Goal: Browse casually

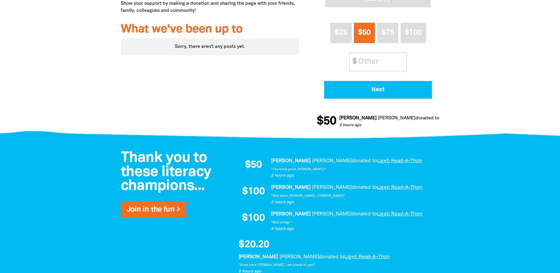
scroll to position [266, 0]
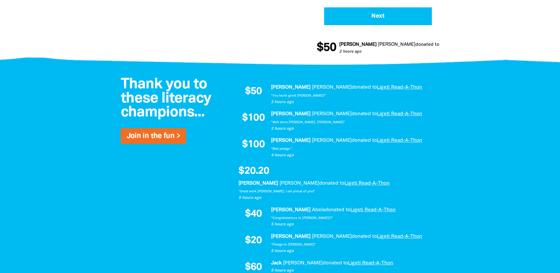
scroll to position [325, 0]
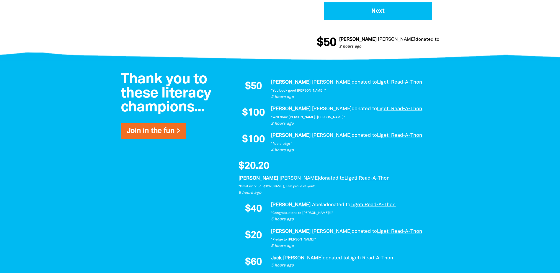
click at [70, 78] on div at bounding box center [280, 222] width 560 height 322
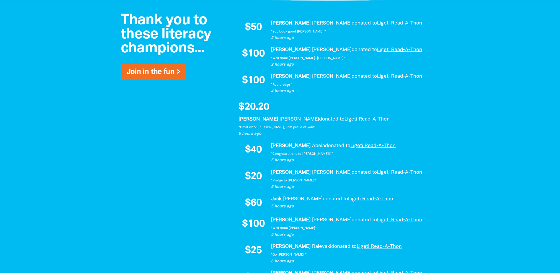
click at [59, 104] on div at bounding box center [280, 163] width 560 height 322
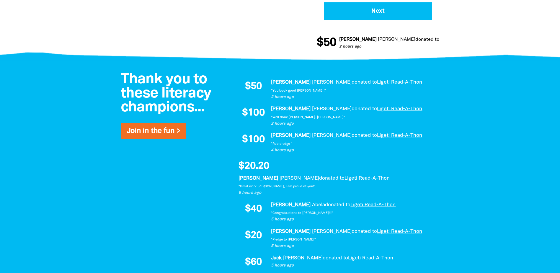
scroll to position [0, 0]
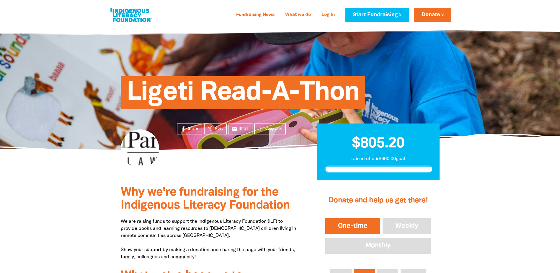
click at [54, 170] on section "Share Post email Email Copy Link $805.20 raised of our $600.00 goal" at bounding box center [280, 165] width 560 height 30
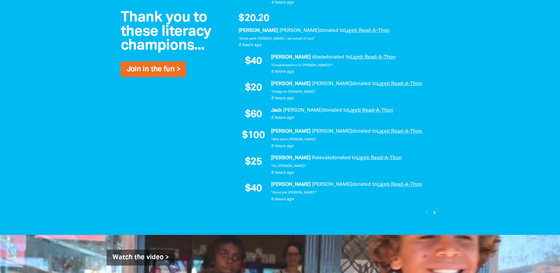
scroll to position [620, 0]
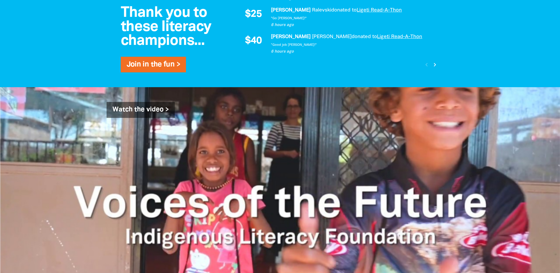
click at [433, 65] on icon "chevron_right" at bounding box center [435, 64] width 7 height 7
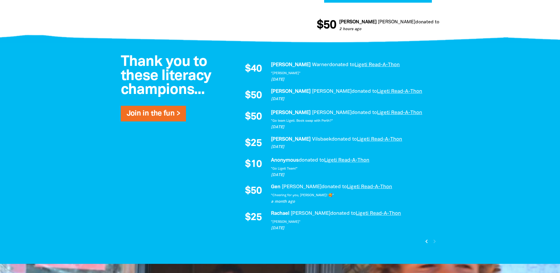
scroll to position [357, 0]
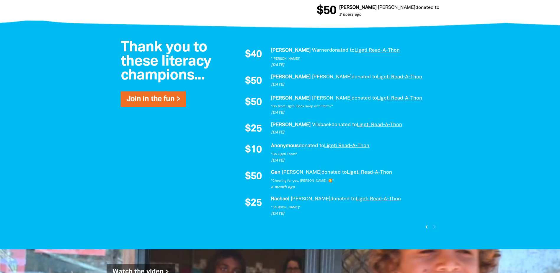
click at [435, 226] on div "chevron_left chevron_right" at bounding box center [431, 227] width 18 height 10
click at [428, 227] on icon "chevron_left" at bounding box center [426, 226] width 7 height 7
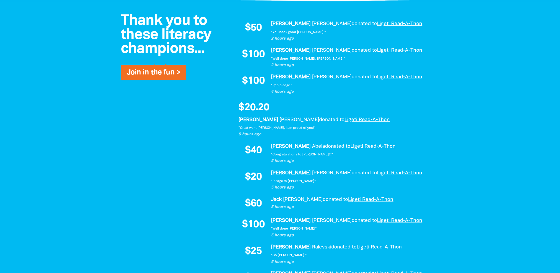
scroll to position [396, 0]
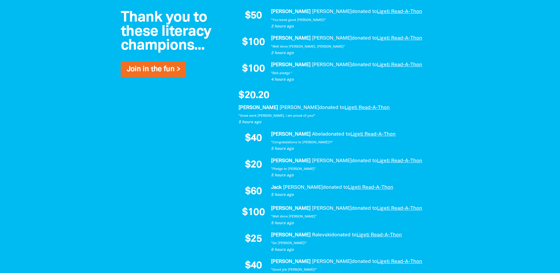
click at [73, 136] on div at bounding box center [280, 151] width 560 height 322
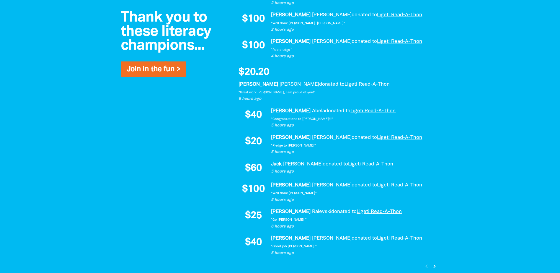
scroll to position [455, 0]
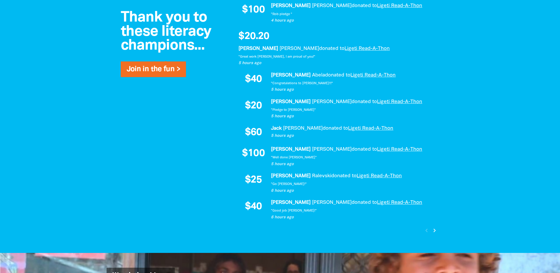
click at [70, 132] on div at bounding box center [280, 92] width 560 height 322
click at [74, 101] on div at bounding box center [280, 92] width 560 height 322
click at [66, 115] on div at bounding box center [280, 92] width 560 height 322
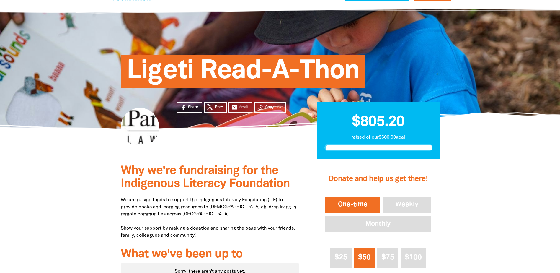
scroll to position [0, 0]
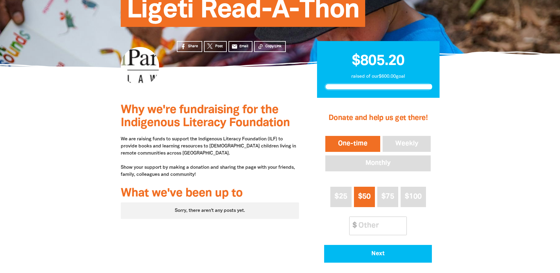
scroll to position [89, 0]
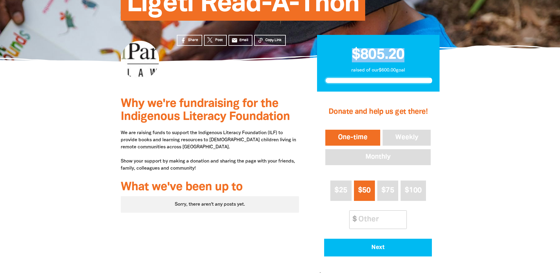
drag, startPoint x: 367, startPoint y: 53, endPoint x: 429, endPoint y: 55, distance: 61.5
click at [429, 55] on h2 "$805.20" at bounding box center [379, 52] width 108 height 20
click at [405, 56] on h2 "$805.20" at bounding box center [379, 52] width 108 height 20
drag, startPoint x: 412, startPoint y: 56, endPoint x: 333, endPoint y: 56, distance: 79.2
click at [335, 56] on h2 "$805.20" at bounding box center [379, 52] width 108 height 20
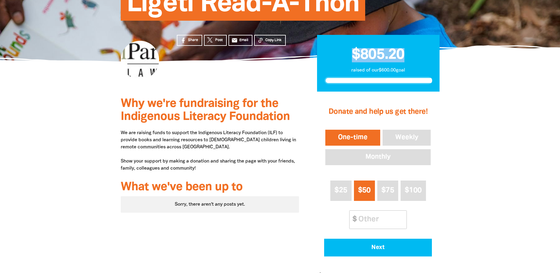
click at [366, 58] on span "$805.20" at bounding box center [378, 55] width 53 height 14
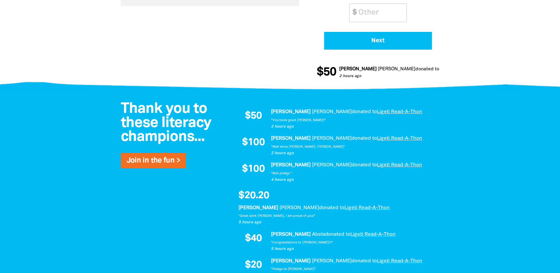
scroll to position [118, 0]
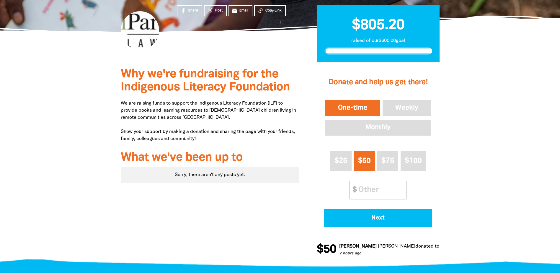
click at [81, 119] on div at bounding box center [280, 163] width 560 height 203
click at [90, 124] on div at bounding box center [280, 163] width 560 height 203
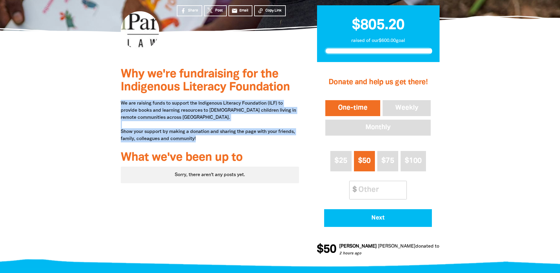
drag, startPoint x: 203, startPoint y: 139, endPoint x: 110, endPoint y: 103, distance: 100.0
click at [110, 103] on div "Why we're fundraising for the Indigenous Literacy Foundation We are raising fun…" at bounding box center [280, 163] width 354 height 203
drag, startPoint x: 133, startPoint y: 105, endPoint x: 219, endPoint y: 142, distance: 93.6
click at [219, 142] on div "Why we're fundraising for the Indigenous Literacy Foundation We are raising fun…" at bounding box center [210, 163] width 196 height 203
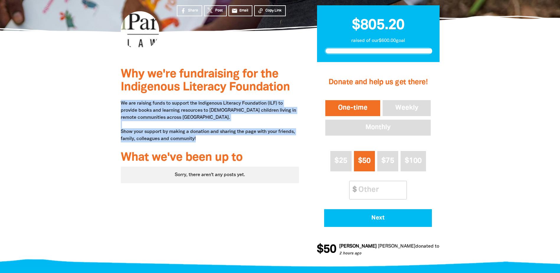
click at [219, 142] on p "We are raising funds to support the Indigenous Literacy Foundation (ILF) to pro…" at bounding box center [210, 121] width 179 height 43
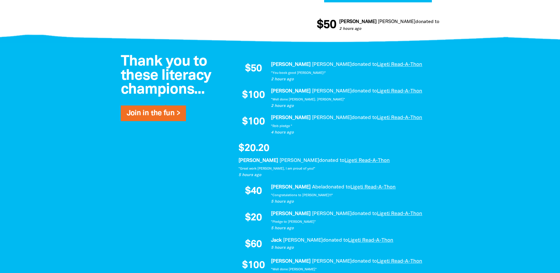
scroll to position [0, 0]
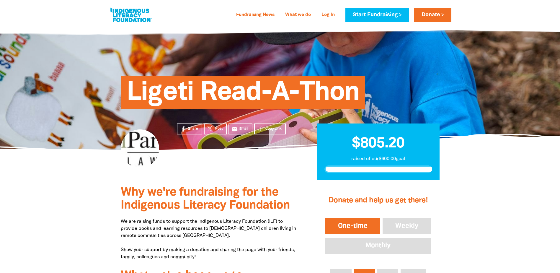
click at [142, 147] on div at bounding box center [140, 148] width 38 height 38
click at [69, 180] on section "Share Post email Email Copy Link $805.20 raised of our $600.00 goal" at bounding box center [280, 165] width 560 height 30
